Goal: Transaction & Acquisition: Obtain resource

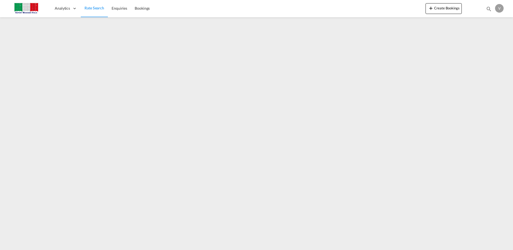
click at [96, 7] on span "Rate Search" at bounding box center [95, 8] width 20 height 5
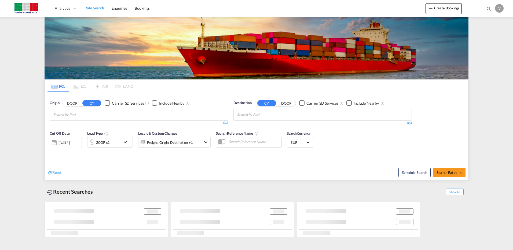
click at [69, 103] on button "DOOR" at bounding box center [72, 103] width 19 height 6
click at [67, 117] on input "Chips input." at bounding box center [78, 115] width 51 height 9
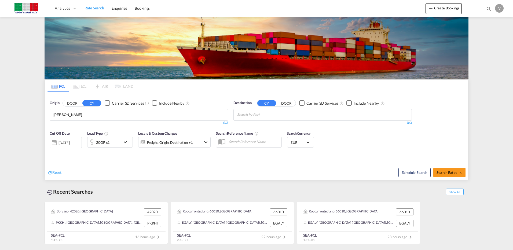
click at [75, 104] on button "DOOR" at bounding box center [72, 103] width 19 height 6
click at [68, 116] on input "[PERSON_NAME]" at bounding box center [78, 115] width 51 height 9
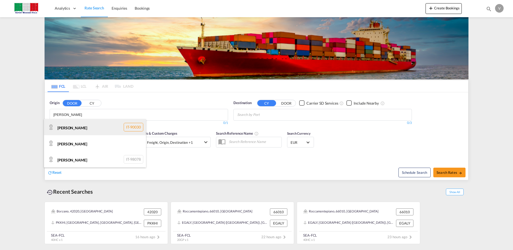
type input "[PERSON_NAME]"
click at [78, 130] on div "[PERSON_NAME] IT-90030" at bounding box center [95, 127] width 102 height 16
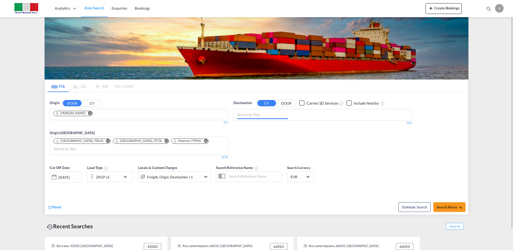
click at [245, 116] on input "Chips input." at bounding box center [262, 115] width 51 height 9
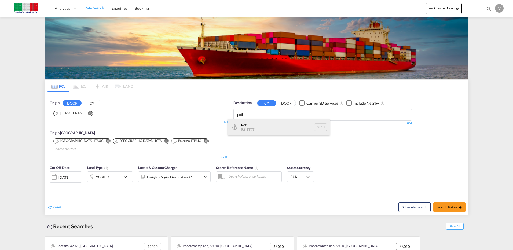
type input "poti"
click at [244, 125] on div "Poti [US_STATE] GEPTI" at bounding box center [279, 127] width 102 height 16
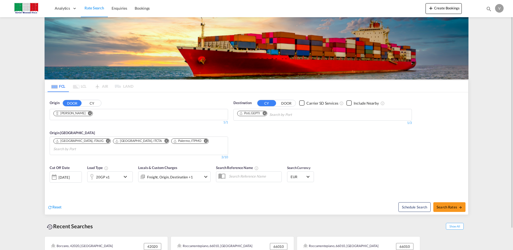
click at [125, 174] on md-icon "icon-chevron-down" at bounding box center [126, 177] width 9 height 6
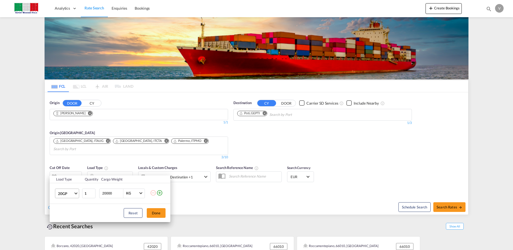
click at [75, 195] on md-select-value "20GP" at bounding box center [67, 193] width 21 height 9
click at [62, 210] on div "40HC" at bounding box center [63, 211] width 10 height 5
click at [160, 211] on button "Done" at bounding box center [156, 213] width 19 height 10
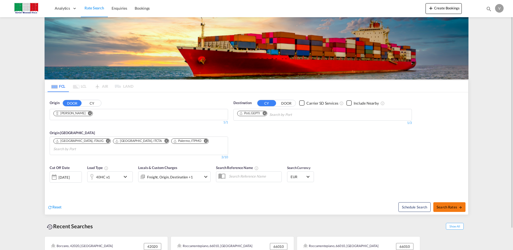
click at [449, 205] on span "Search Rates" at bounding box center [450, 207] width 26 height 4
type input "[PERSON_NAME] to GEPTI / [DATE]"
